Goal: Information Seeking & Learning: Learn about a topic

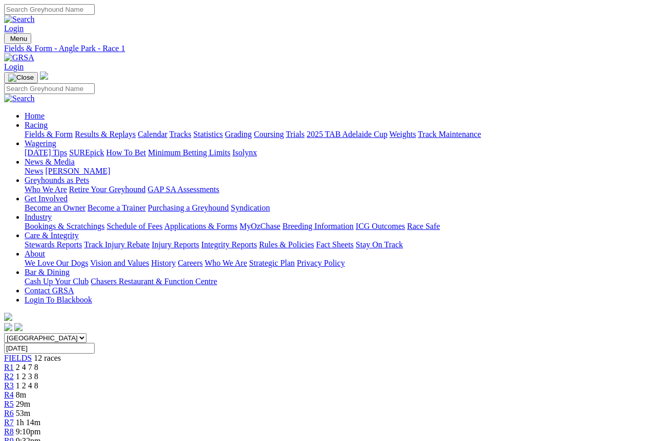
click at [14, 391] on span "R4" at bounding box center [9, 395] width 10 height 9
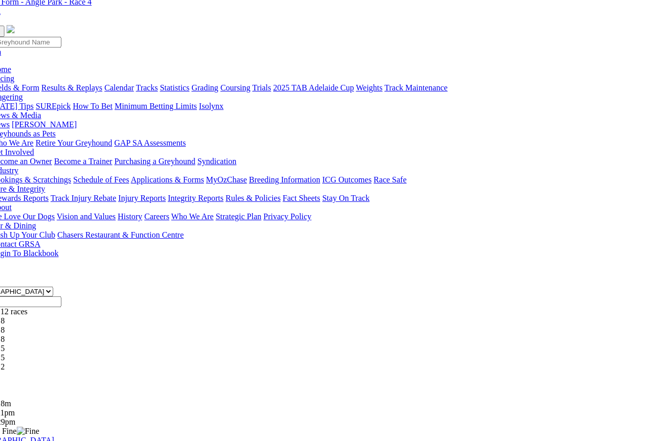
scroll to position [40, 33]
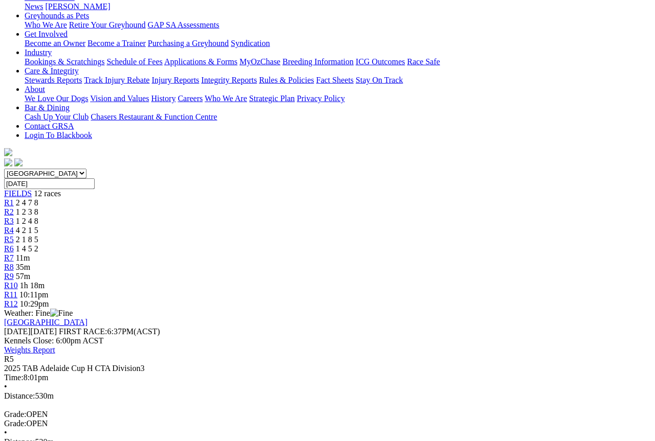
scroll to position [165, 0]
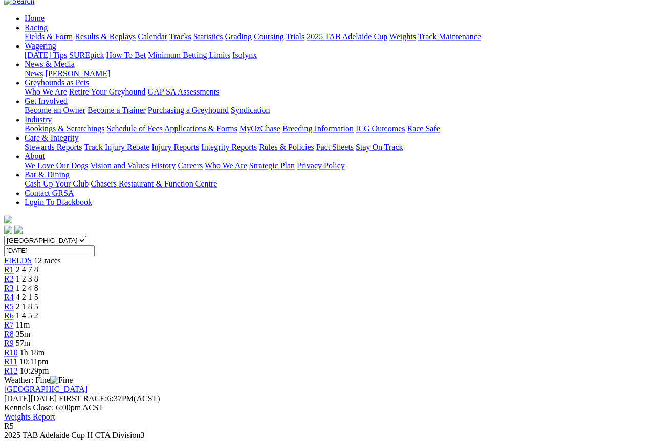
scroll to position [97, 0]
click at [14, 312] on span "R6" at bounding box center [9, 316] width 10 height 9
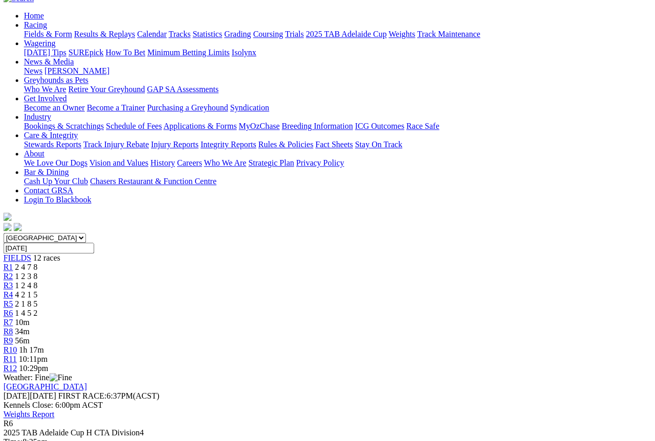
scroll to position [99, 1]
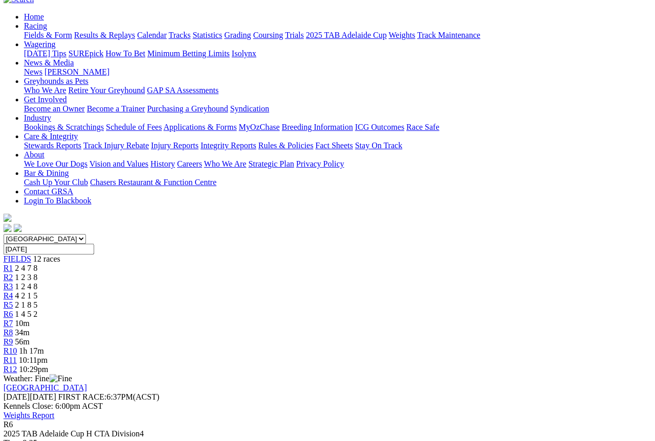
click at [13, 282] on span "R3" at bounding box center [9, 286] width 10 height 9
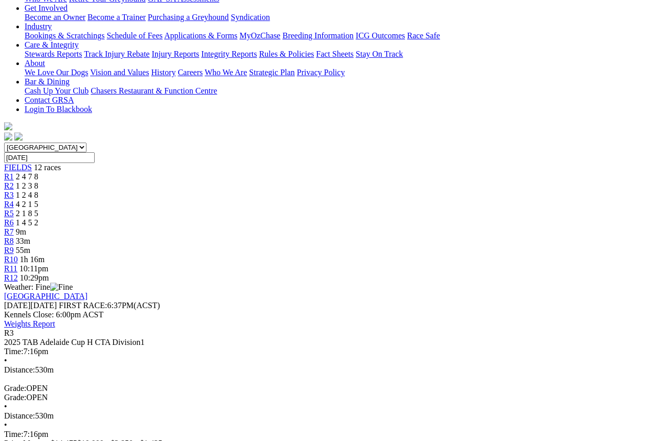
scroll to position [188, 0]
